Goal: Task Accomplishment & Management: Manage account settings

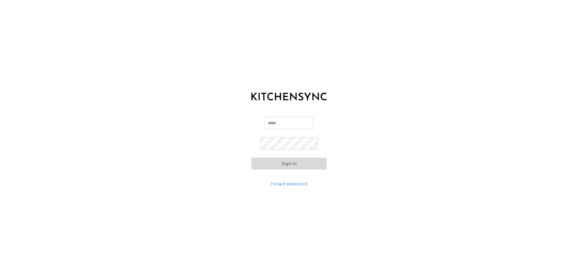
click at [288, 120] on input "Email" at bounding box center [288, 123] width 49 height 13
click at [283, 124] on input "Email" at bounding box center [288, 123] width 49 height 13
click at [304, 184] on link "Forgot password" at bounding box center [289, 184] width 36 height 6
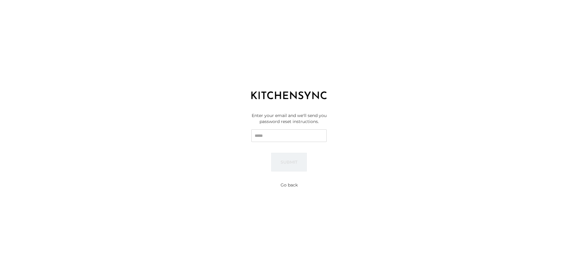
click at [287, 135] on input "Email" at bounding box center [288, 135] width 75 height 13
type input "**********"
click at [271, 153] on button "Submit" at bounding box center [289, 162] width 36 height 19
